Goal: Task Accomplishment & Management: Manage account settings

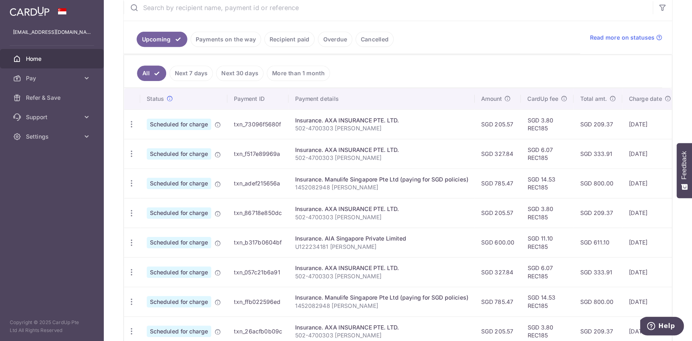
scroll to position [144, 0]
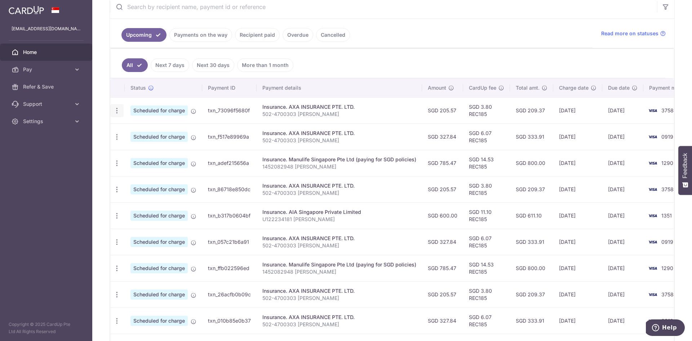
click at [117, 110] on icon "button" at bounding box center [117, 111] width 8 height 8
click at [133, 130] on span "Update payment" at bounding box center [155, 130] width 49 height 9
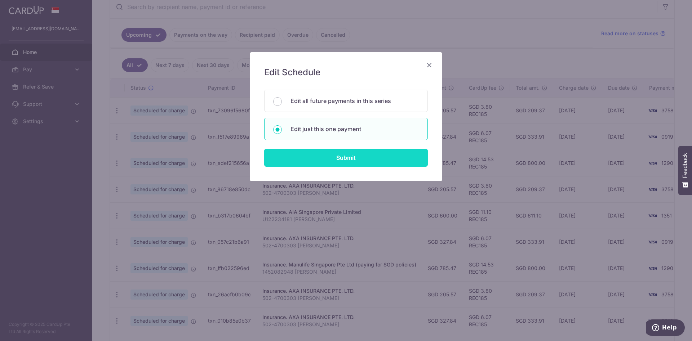
click at [310, 157] on input "Submit" at bounding box center [346, 158] width 164 height 18
radio input "true"
type input "205.57"
type input "10/10/2025"
type input "502-4700303 [PERSON_NAME]"
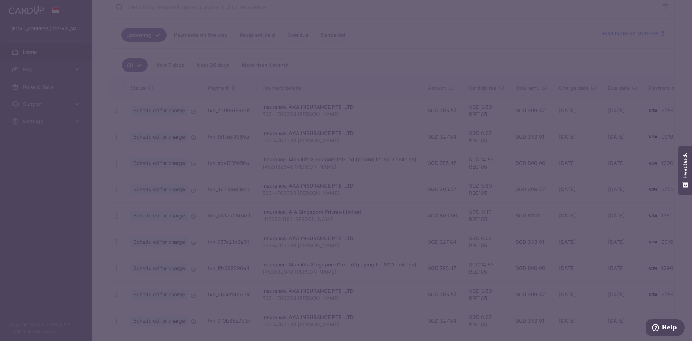
type input "REC185"
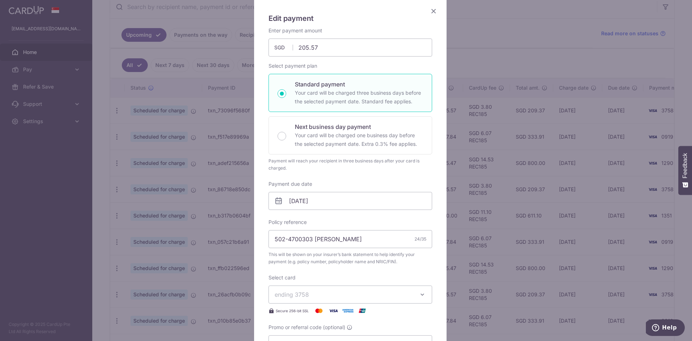
scroll to position [108, 0]
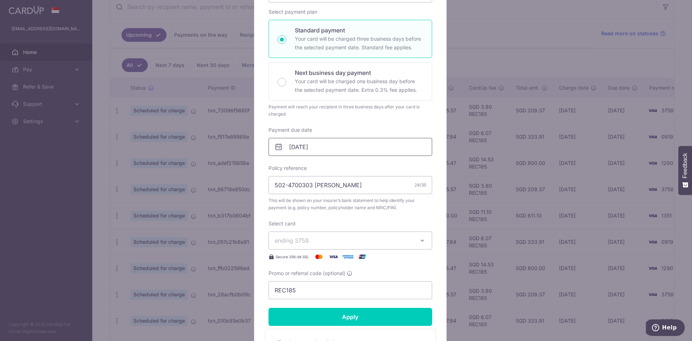
click at [353, 144] on input "10/10/2025" at bounding box center [351, 147] width 164 height 18
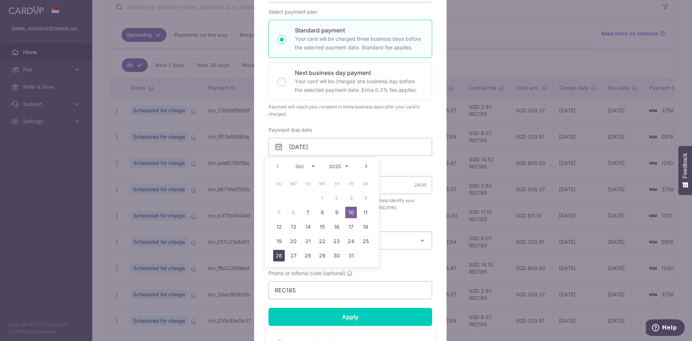
click at [275, 255] on link "26" at bounding box center [279, 256] width 12 height 12
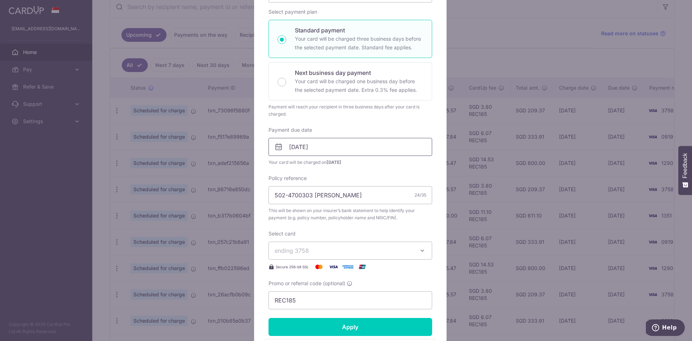
click at [338, 146] on input "26/10/2025" at bounding box center [351, 147] width 164 height 18
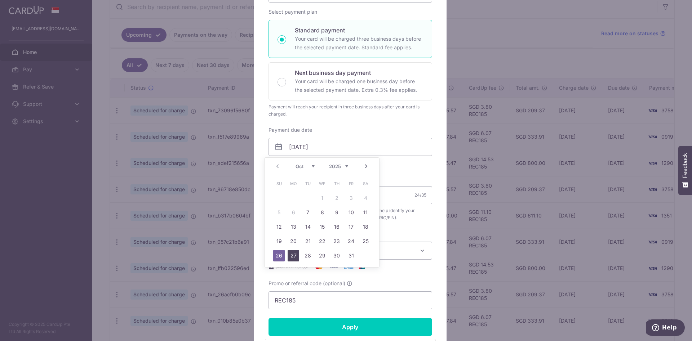
click at [296, 257] on link "27" at bounding box center [294, 256] width 12 height 12
click at [331, 146] on input "27/10/2025" at bounding box center [351, 147] width 164 height 18
click at [310, 252] on link "28" at bounding box center [308, 256] width 12 height 12
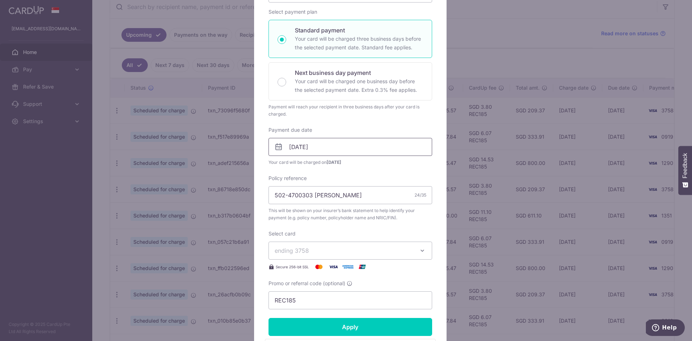
click at [337, 149] on input "28/10/2025" at bounding box center [351, 147] width 164 height 18
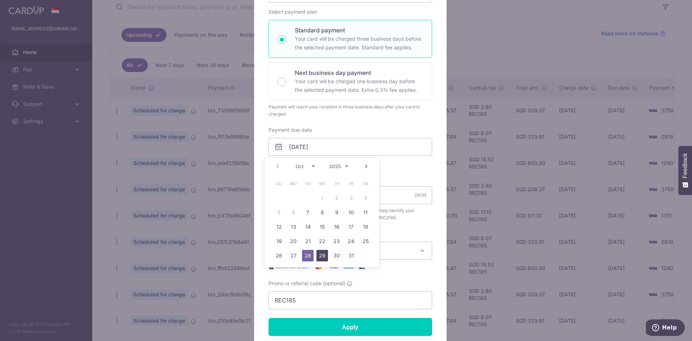
click at [322, 253] on link "29" at bounding box center [323, 256] width 12 height 12
type input "29/10/2025"
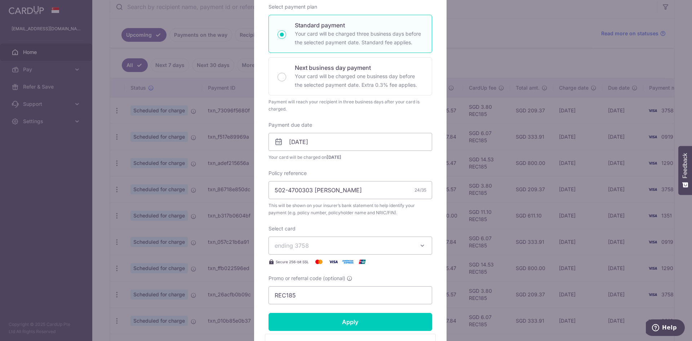
scroll to position [162, 0]
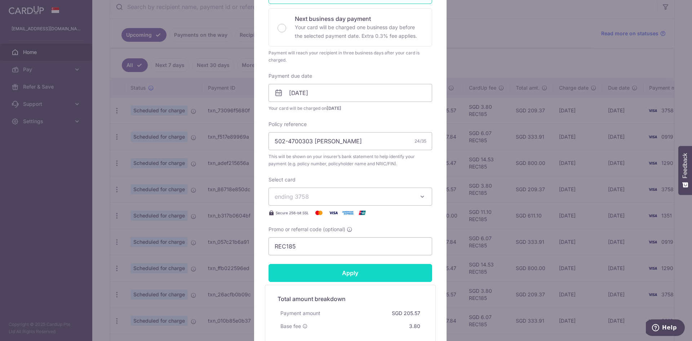
click at [328, 275] on input "Apply" at bounding box center [351, 273] width 164 height 18
type input "Successfully Applied"
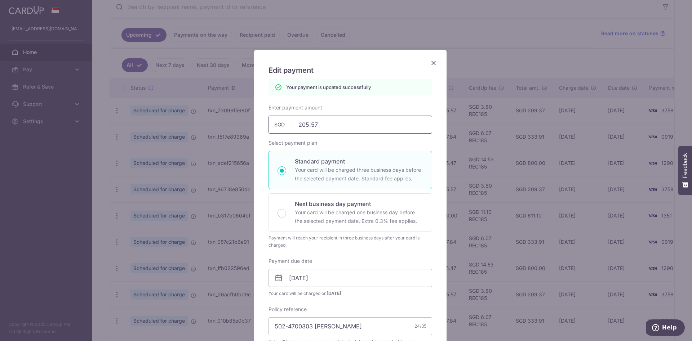
scroll to position [0, 0]
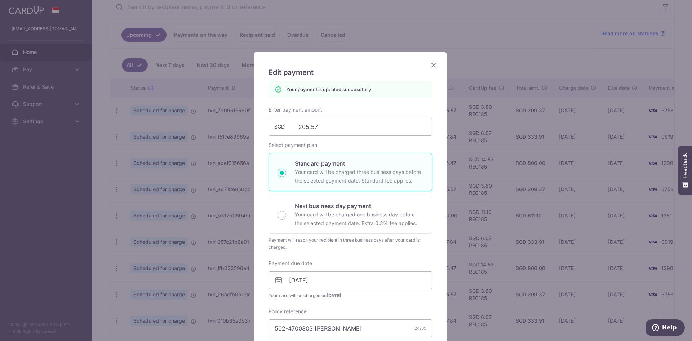
click at [433, 66] on icon "Close" at bounding box center [433, 65] width 9 height 9
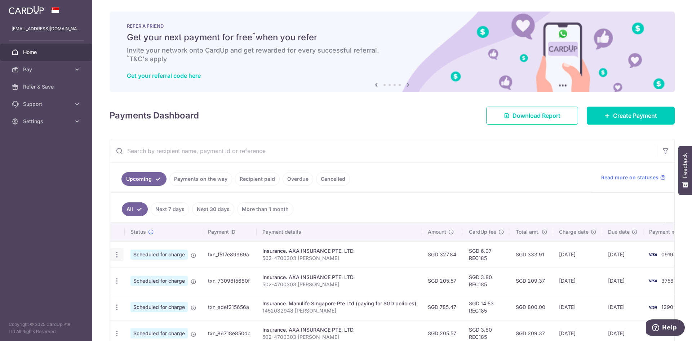
click at [117, 254] on icon "button" at bounding box center [117, 255] width 8 height 8
click at [140, 274] on span "Update payment" at bounding box center [155, 274] width 49 height 9
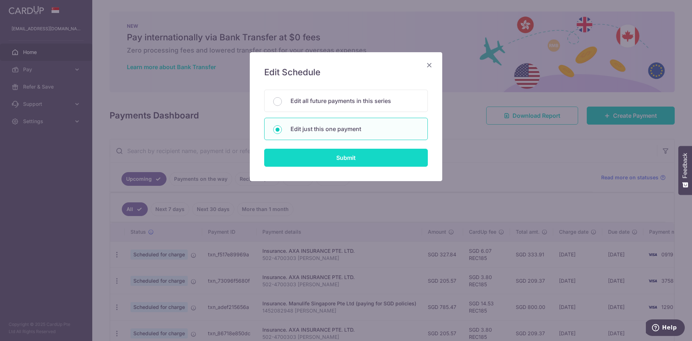
click at [330, 159] on input "Submit" at bounding box center [346, 158] width 164 height 18
radio input "true"
type input "327.84"
type input "24/10/2025"
type input "502-4700303 Tan Kee Seng"
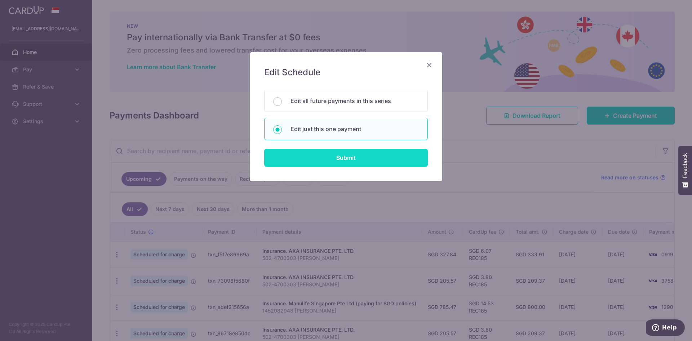
type input "REC185"
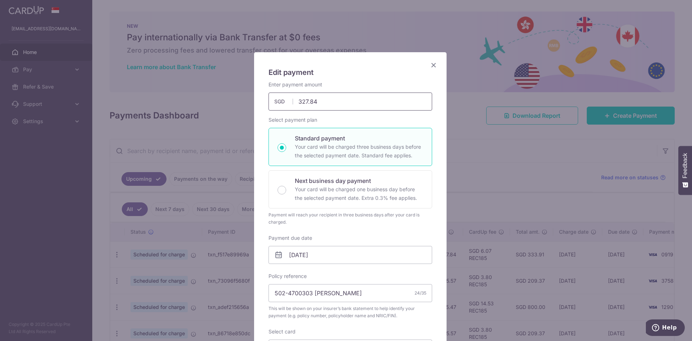
drag, startPoint x: 353, startPoint y: 103, endPoint x: 280, endPoint y: 107, distance: 72.6
click at [280, 107] on input "327.84" at bounding box center [351, 102] width 164 height 18
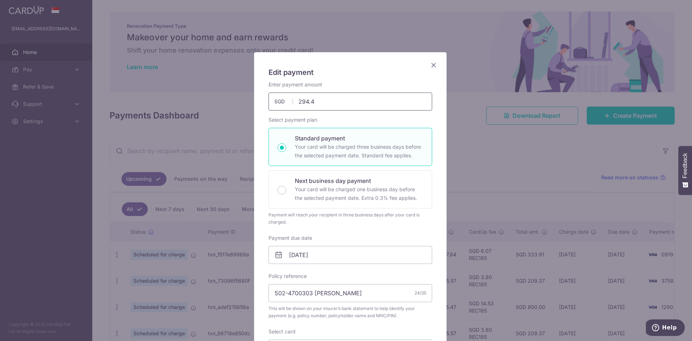
type input "294.43"
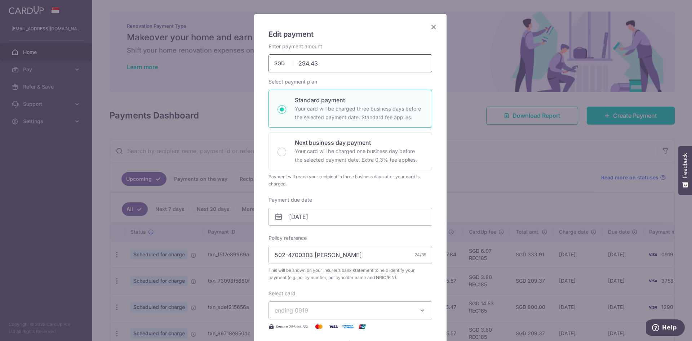
scroll to position [54, 0]
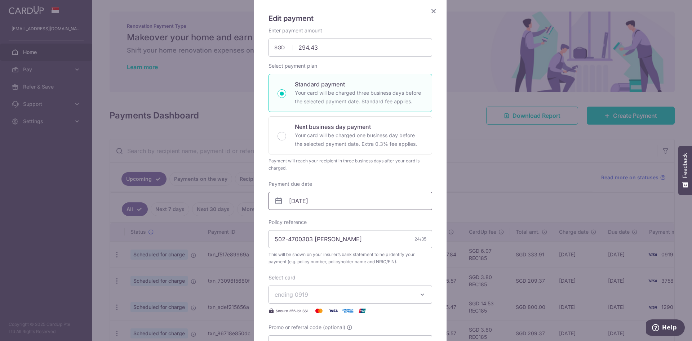
click at [331, 202] on input "24/10/2025" at bounding box center [351, 201] width 164 height 18
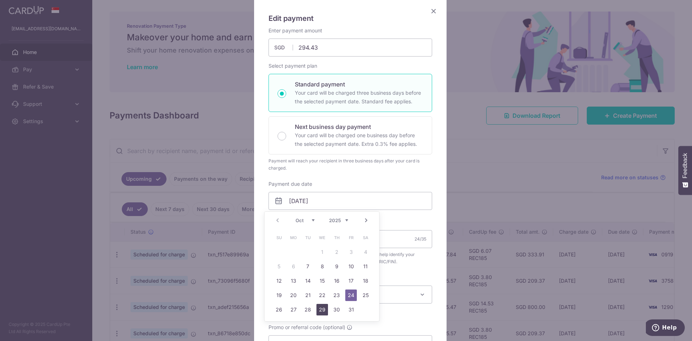
click at [325, 312] on link "29" at bounding box center [323, 310] width 12 height 12
type input "29/10/2025"
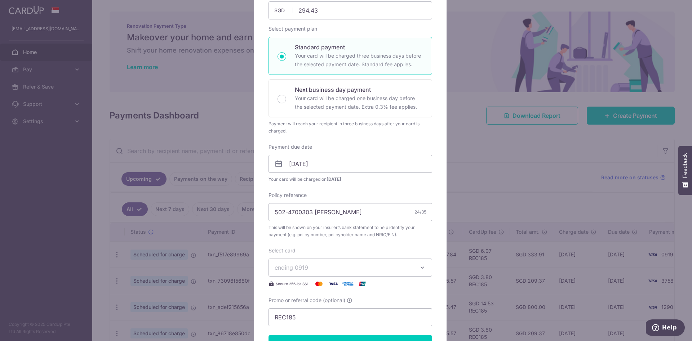
scroll to position [108, 0]
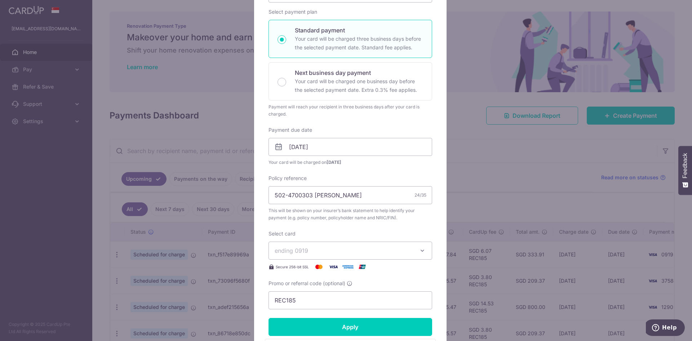
click at [393, 255] on span "ending 0919" at bounding box center [344, 251] width 138 height 9
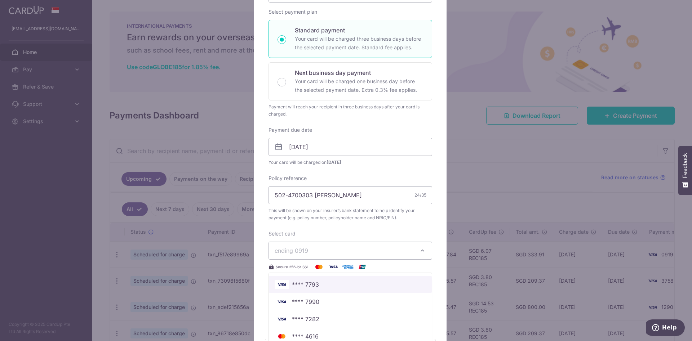
scroll to position [216, 0]
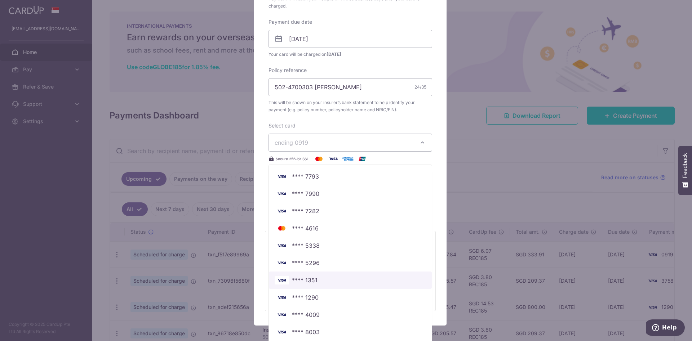
click at [314, 279] on span "**** 1351" at bounding box center [350, 280] width 151 height 9
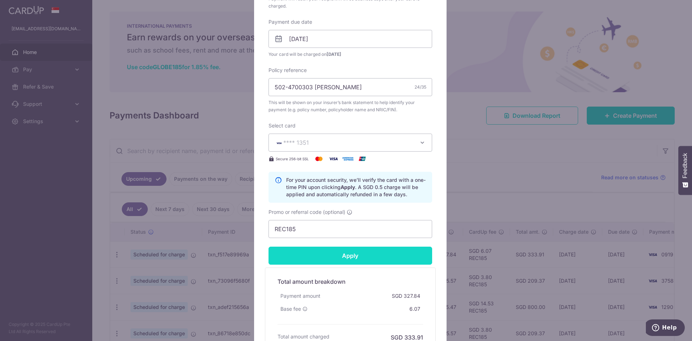
click at [331, 253] on input "Apply" at bounding box center [351, 256] width 164 height 18
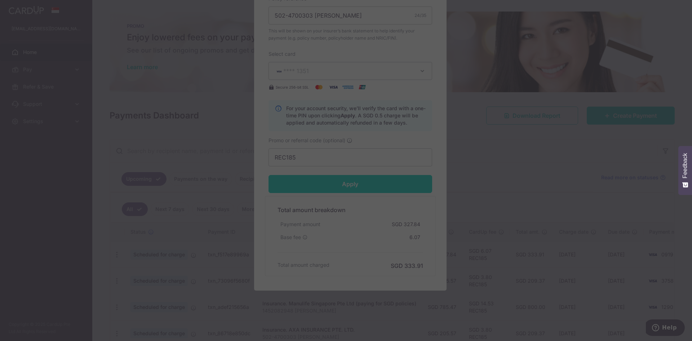
scroll to position [290, 0]
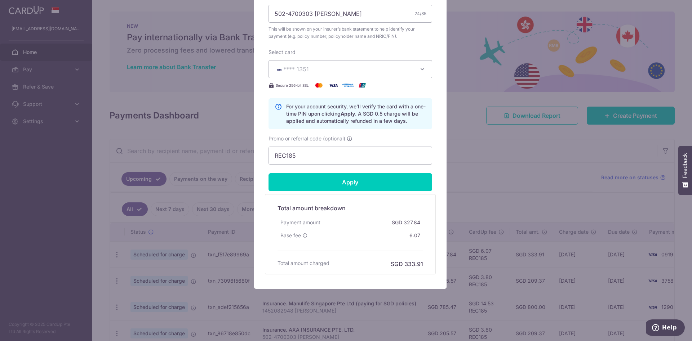
type input "Successfully Applied"
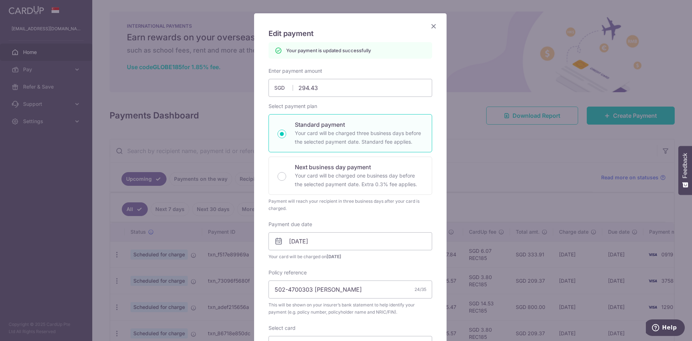
scroll to position [0, 0]
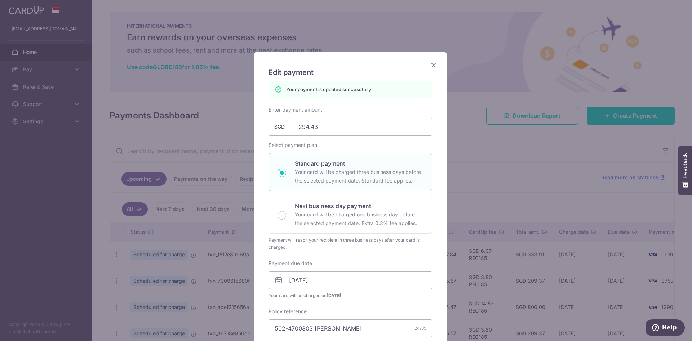
click at [431, 62] on icon "Close" at bounding box center [433, 65] width 9 height 9
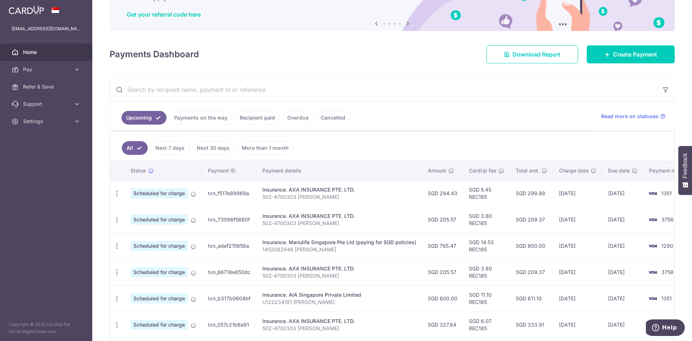
scroll to position [54, 0]
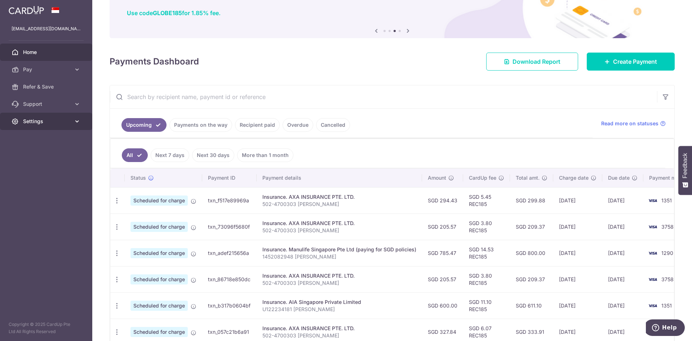
click at [41, 128] on link "Settings" at bounding box center [46, 121] width 92 height 17
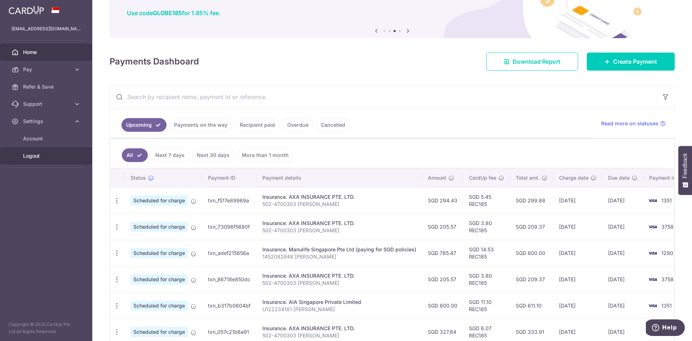
drag, startPoint x: 32, startPoint y: 154, endPoint x: 39, endPoint y: 158, distance: 8.2
click at [32, 155] on span "Logout" at bounding box center [47, 156] width 48 height 7
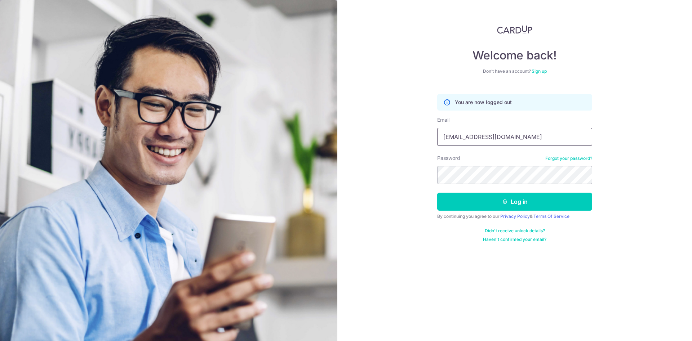
click at [513, 129] on input "[EMAIL_ADDRESS][DOMAIN_NAME]" at bounding box center [514, 137] width 155 height 18
type input "wakeup@pmail.ntu.edu.sg"
click at [502, 204] on icon "submit" at bounding box center [505, 202] width 6 height 6
